Goal: Task Accomplishment & Management: Use online tool/utility

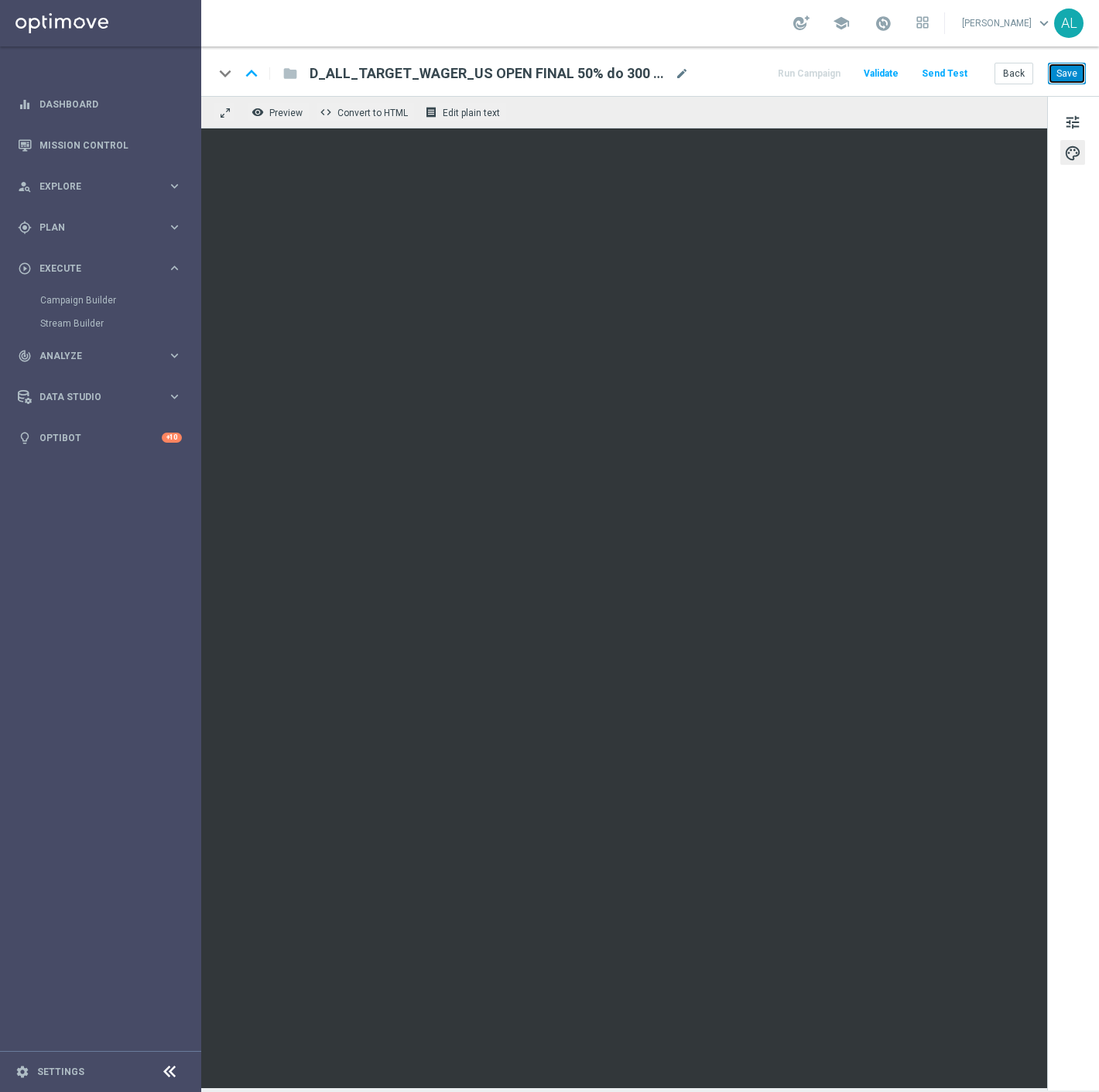
click at [1067, 73] on button "Save" at bounding box center [1066, 73] width 38 height 22
